Goal: Information Seeking & Learning: Learn about a topic

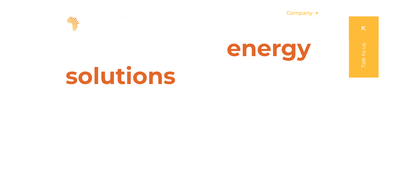
click at [314, 13] on icon "Menu" at bounding box center [316, 13] width 5 height 5
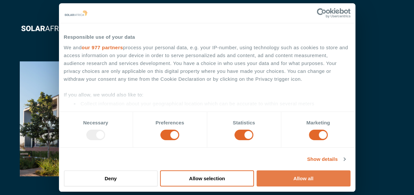
click at [297, 181] on button "Allow all" at bounding box center [303, 179] width 94 height 16
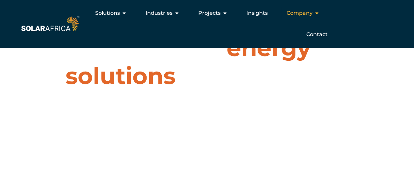
click at [315, 13] on icon "Menu" at bounding box center [316, 13] width 5 height 5
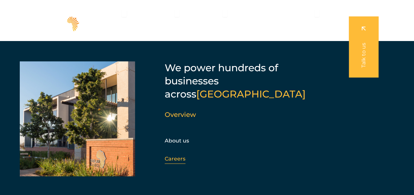
click at [174, 156] on link "Careers" at bounding box center [175, 159] width 21 height 6
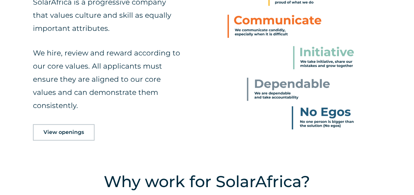
scroll to position [329, 0]
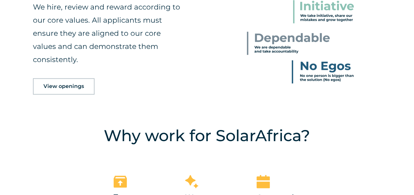
click at [66, 87] on span "View openings" at bounding box center [63, 86] width 40 height 5
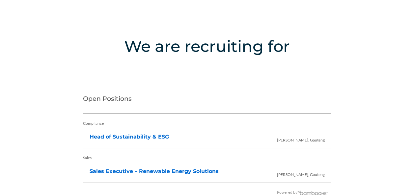
scroll to position [1357, 0]
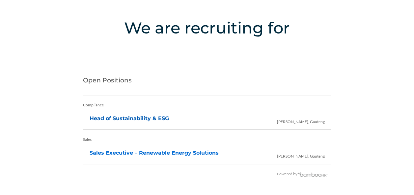
click at [136, 116] on link "Head of Sustainability & ESG" at bounding box center [129, 119] width 79 height 6
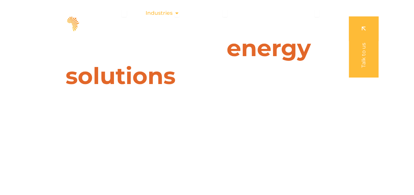
click at [177, 13] on icon "Menu" at bounding box center [176, 13] width 5 height 5
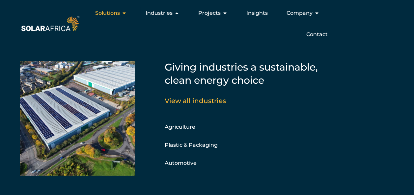
click at [123, 13] on icon "Menu" at bounding box center [123, 13] width 5 height 5
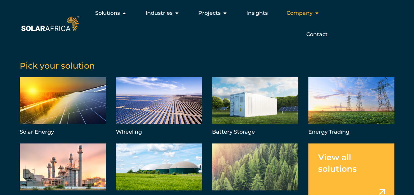
click at [318, 14] on icon "Menu" at bounding box center [316, 13] width 5 height 5
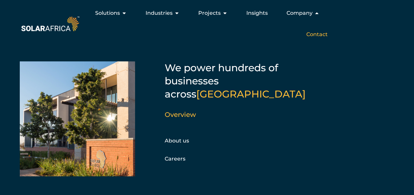
click at [320, 36] on span "Contact" at bounding box center [316, 35] width 21 height 8
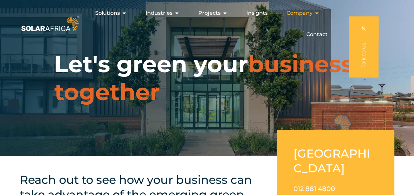
click at [310, 13] on span "Company" at bounding box center [299, 13] width 26 height 8
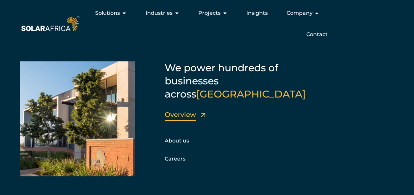
click at [178, 111] on link "Overview" at bounding box center [180, 115] width 31 height 8
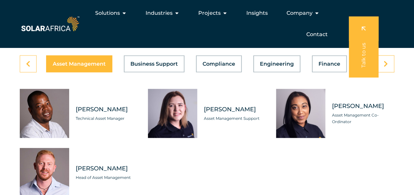
scroll to position [1810, 0]
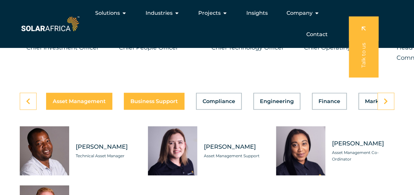
click at [151, 104] on span "Business Support" at bounding box center [153, 101] width 47 height 5
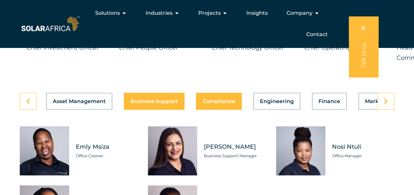
click at [220, 110] on button "Compliance" at bounding box center [219, 101] width 46 height 17
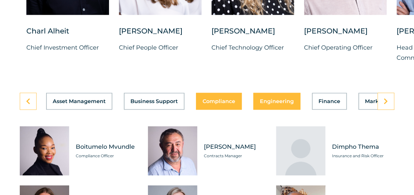
click at [270, 104] on span "Engineering" at bounding box center [277, 101] width 34 height 5
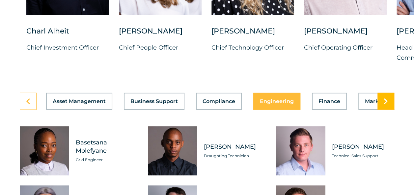
click at [384, 105] on icon at bounding box center [385, 101] width 4 height 7
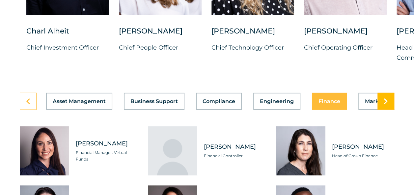
click at [385, 105] on icon at bounding box center [385, 101] width 4 height 7
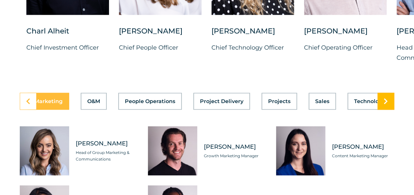
scroll to position [0, 353]
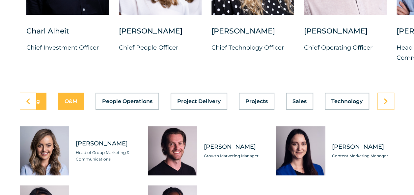
click at [69, 104] on span "O&M" at bounding box center [70, 101] width 13 height 5
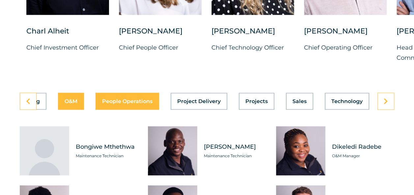
click at [138, 110] on button "People Operations" at bounding box center [127, 101] width 64 height 17
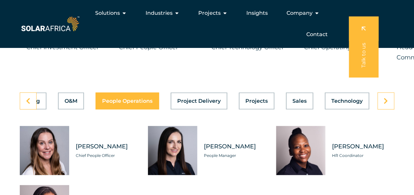
scroll to position [1810, 0]
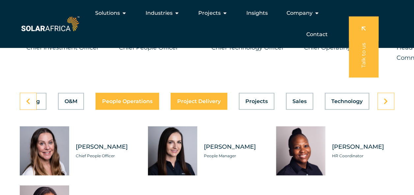
click at [191, 110] on div "Asset Management Business Support Compliance Engineering Finance Marketing O&M …" at bounding box center [207, 101] width 374 height 17
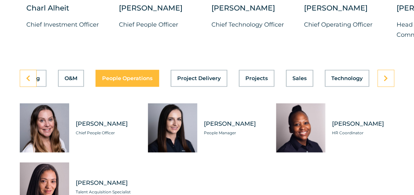
scroll to position [1843, 0]
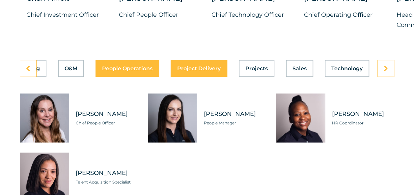
click at [204, 77] on button "Project Delivery" at bounding box center [198, 68] width 57 height 17
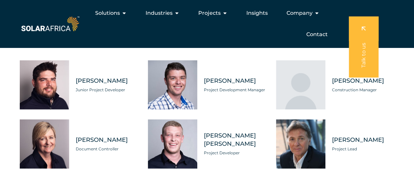
scroll to position [1810, 0]
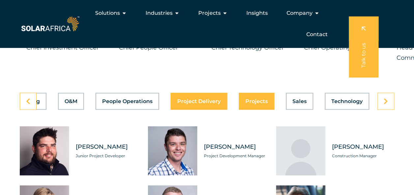
click at [254, 110] on div "Asset Management Business Support Compliance Engineering Finance Marketing O&M …" at bounding box center [207, 101] width 374 height 17
click at [255, 110] on div "Asset Management Business Support Compliance Engineering Finance Marketing O&M …" at bounding box center [207, 101] width 374 height 17
click at [263, 110] on button "Projects" at bounding box center [257, 101] width 36 height 17
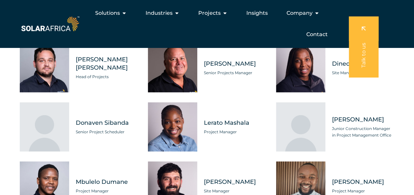
scroll to position [1843, 0]
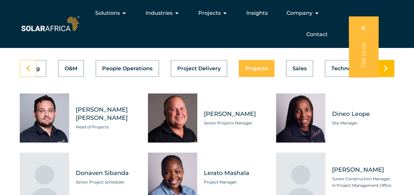
click at [388, 77] on link at bounding box center [385, 68] width 17 height 17
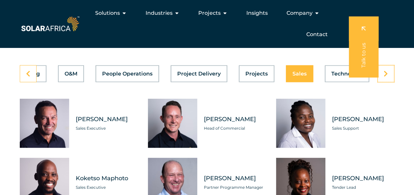
scroll to position [1777, 0]
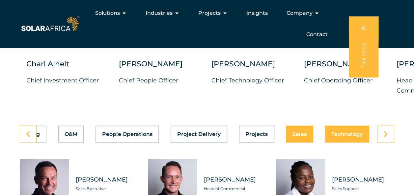
click at [341, 137] on span "Technology" at bounding box center [346, 134] width 31 height 5
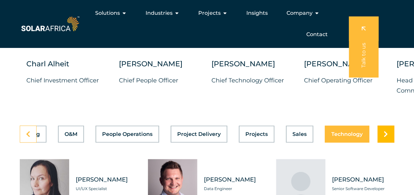
click at [385, 143] on link at bounding box center [385, 134] width 17 height 17
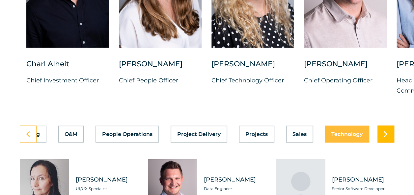
click at [385, 143] on link at bounding box center [385, 134] width 17 height 17
click at [385, 138] on icon at bounding box center [385, 134] width 4 height 7
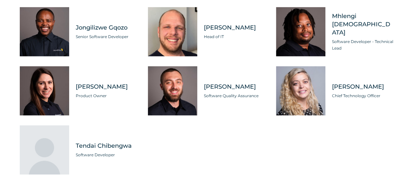
scroll to position [2040, 0]
